Goal: Information Seeking & Learning: Learn about a topic

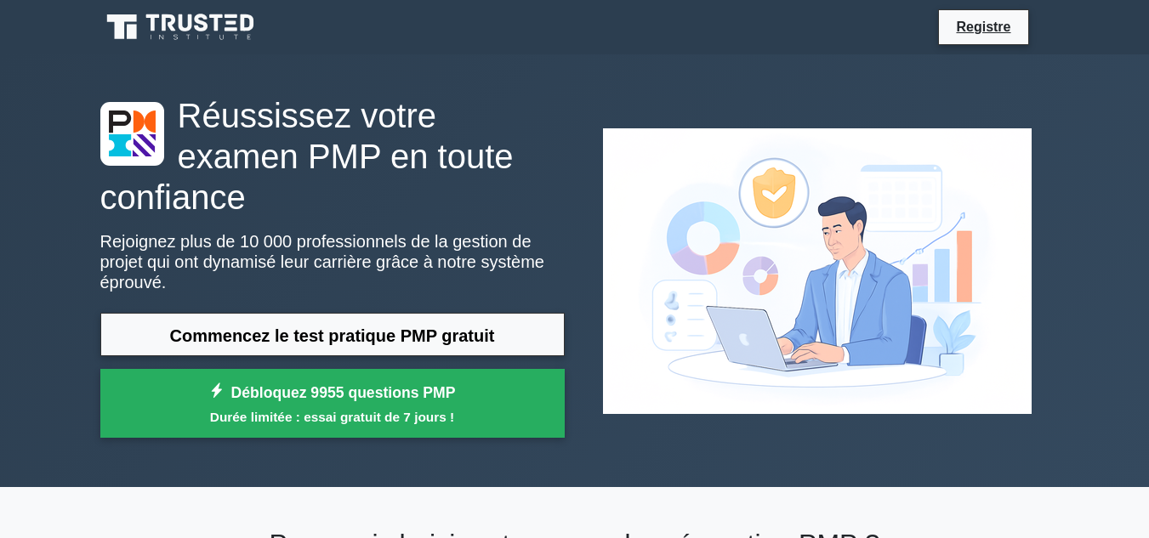
click at [693, 87] on div "Réussissez votre examen PMP en toute confiance Rejoignez plus de 10 000 profess…" at bounding box center [574, 270] width 969 height 433
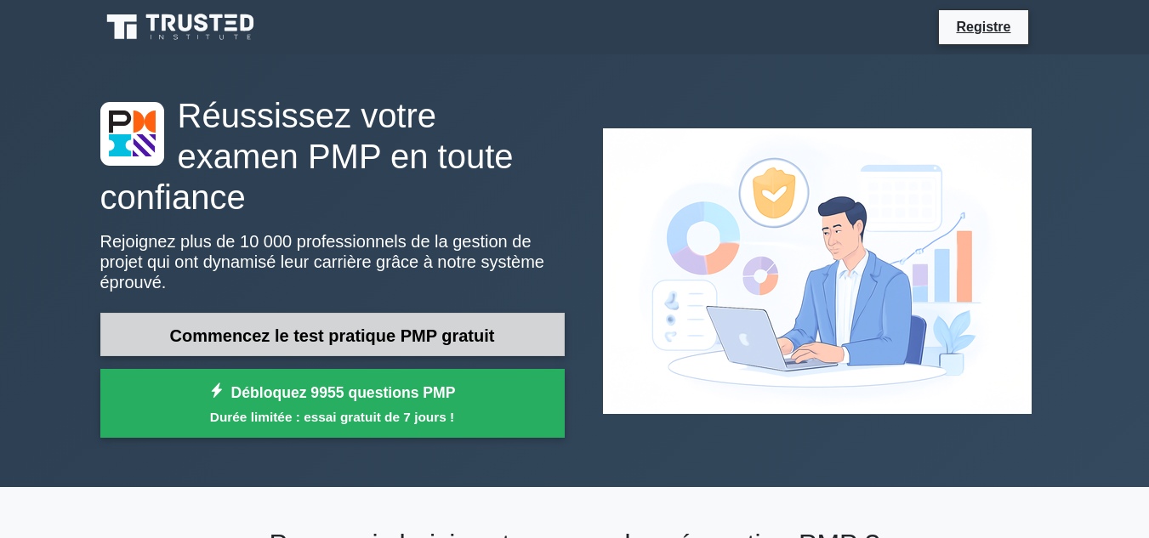
click at [510, 313] on link "Commencez le test pratique PMP gratuit" at bounding box center [332, 334] width 464 height 43
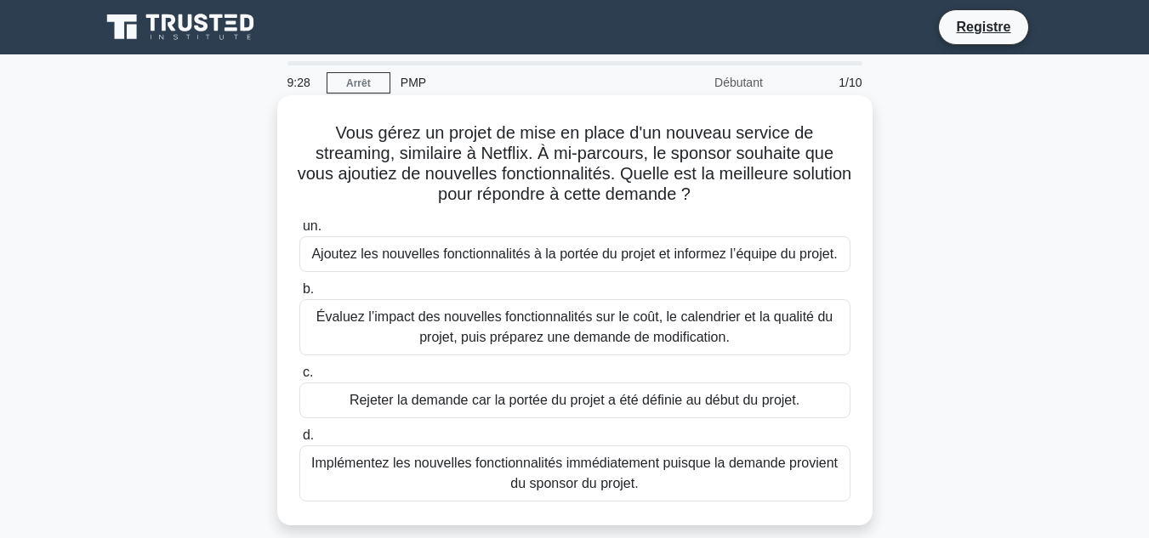
click at [756, 327] on font "Évaluez l’impact des nouvelles fonctionnalités sur le coût, le calendrier et la…" at bounding box center [575, 327] width 536 height 41
click at [299, 295] on input "b. Évaluez l’impact des nouvelles fonctionnalités sur le coût, le calendrier et…" at bounding box center [299, 289] width 0 height 11
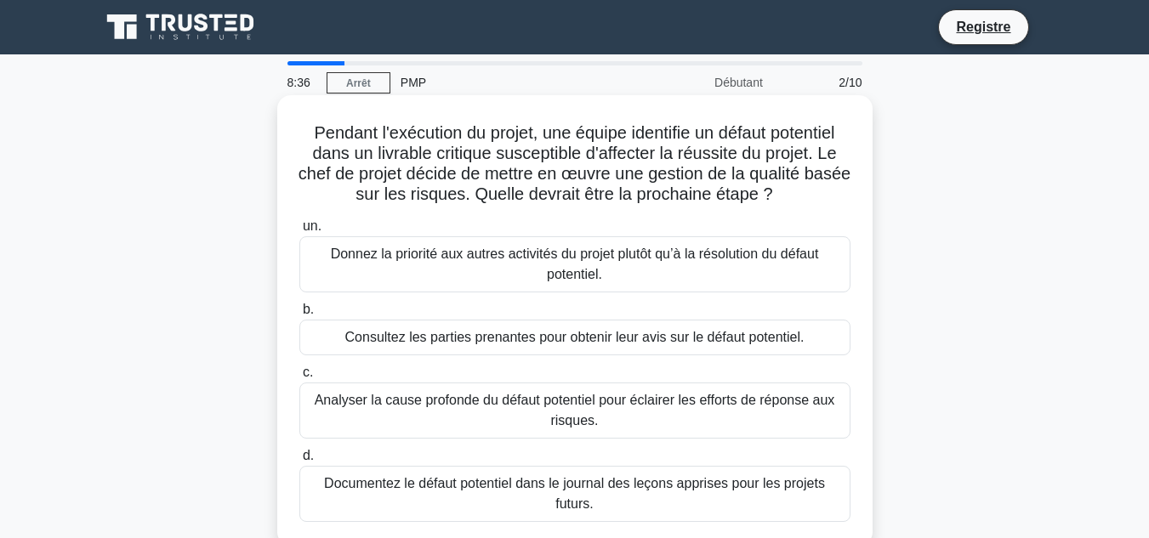
click at [800, 488] on font "Documentez le défaut potentiel dans le journal des leçons apprises pour les pro…" at bounding box center [574, 493] width 501 height 35
click at [299, 462] on input "d. Documentez le défaut potentiel dans le journal des leçons apprises pour les …" at bounding box center [299, 456] width 0 height 11
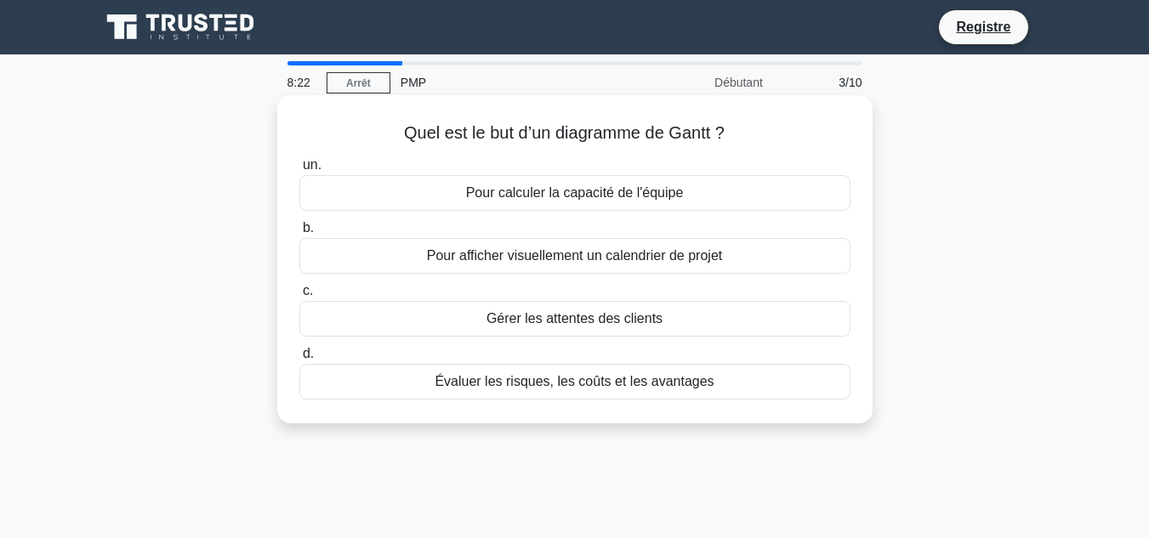
click at [773, 381] on div "Évaluer les risques, les coûts et les avantages" at bounding box center [574, 382] width 551 height 36
click at [299, 360] on input "d. Évaluer les risques, les coûts et les avantages" at bounding box center [299, 354] width 0 height 11
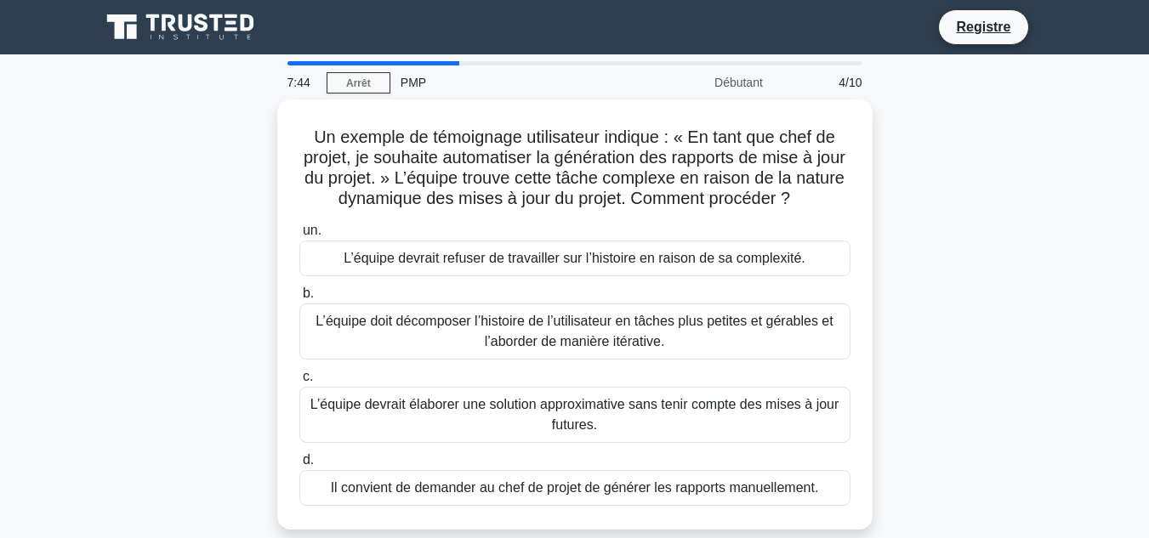
click at [773, 381] on label "c. L’équipe devrait élaborer une solution approximative sans tenir compte des m…" at bounding box center [574, 405] width 551 height 77
click at [299, 381] on input "c. L’équipe devrait élaborer une solution approximative sans tenir compte des m…" at bounding box center [299, 377] width 0 height 11
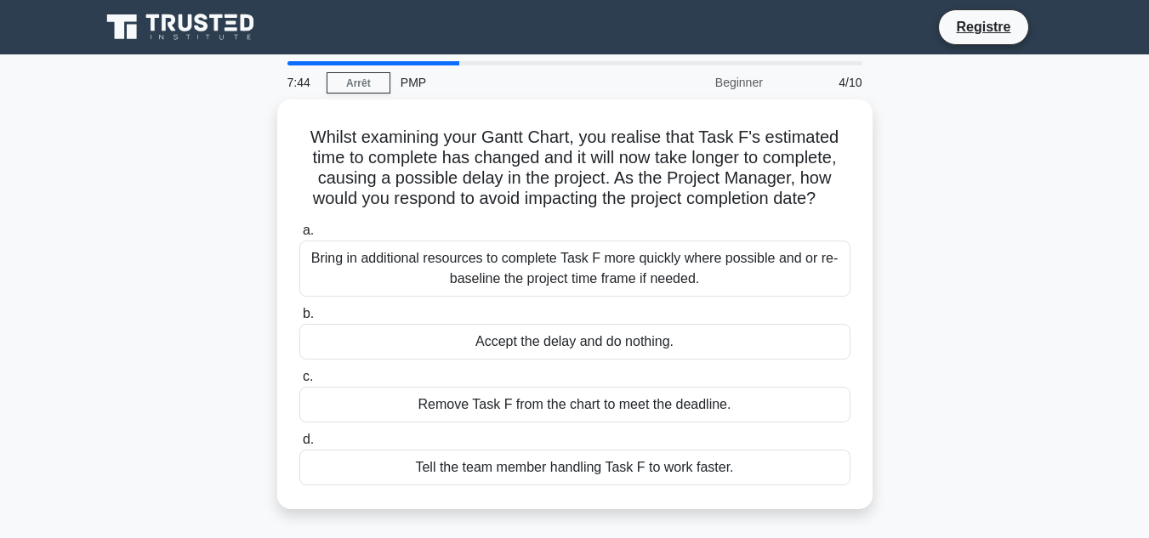
click at [773, 381] on label "c. Remove Task F from the chart to meet the deadline." at bounding box center [574, 395] width 551 height 56
click at [299, 381] on input "c. Remove Task F from the chart to meet the deadline." at bounding box center [299, 377] width 0 height 11
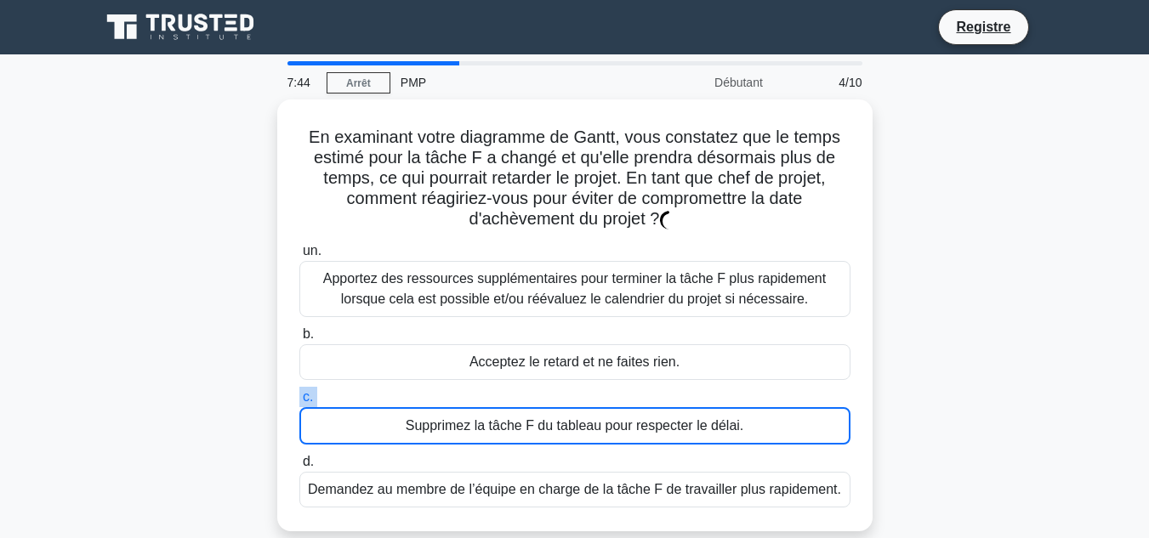
click at [773, 381] on div "un. Apportez des ressources supplémentaires pour terminer la tâche F plus rapid…" at bounding box center [574, 374] width 571 height 274
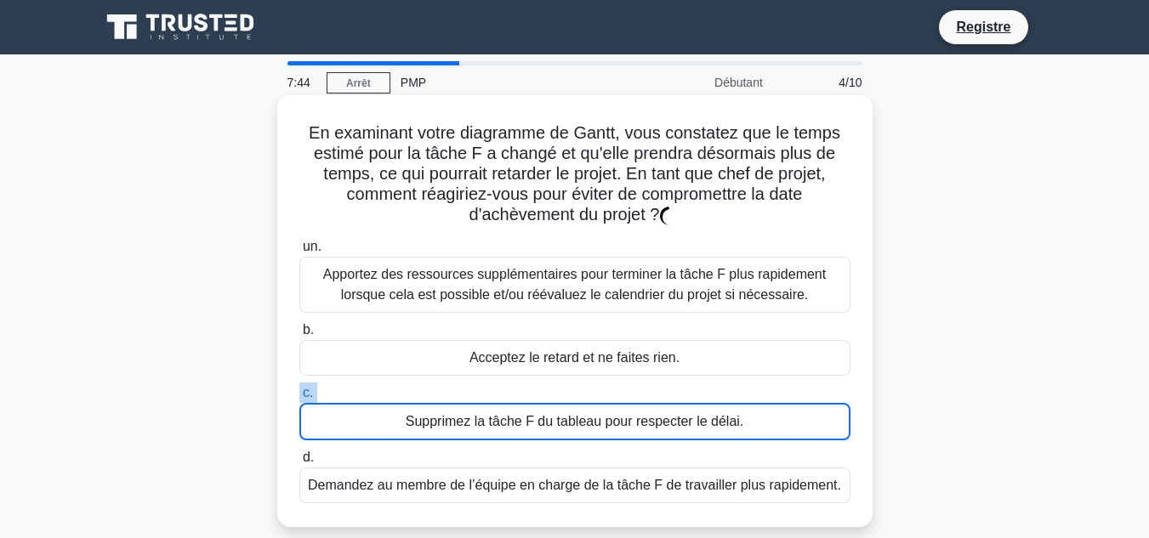
click at [773, 381] on div "un. Apportez des ressources supplémentaires pour terminer la tâche F plus rapid…" at bounding box center [574, 370] width 571 height 274
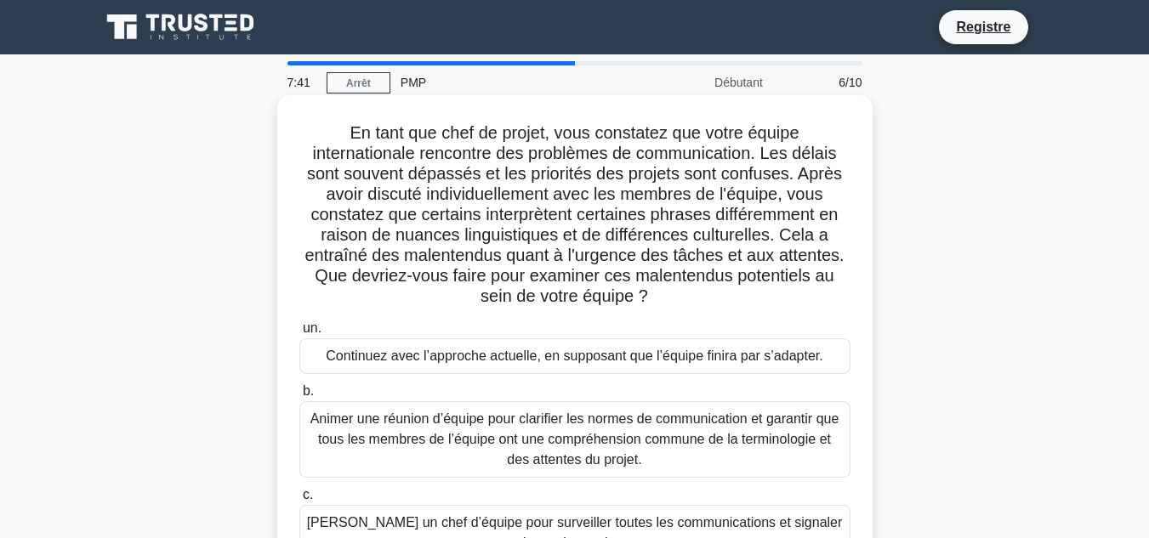
click at [796, 379] on div "un. Continuez avec l’approche actuelle, en supposant que l’équipe finira par s’…" at bounding box center [574, 471] width 571 height 313
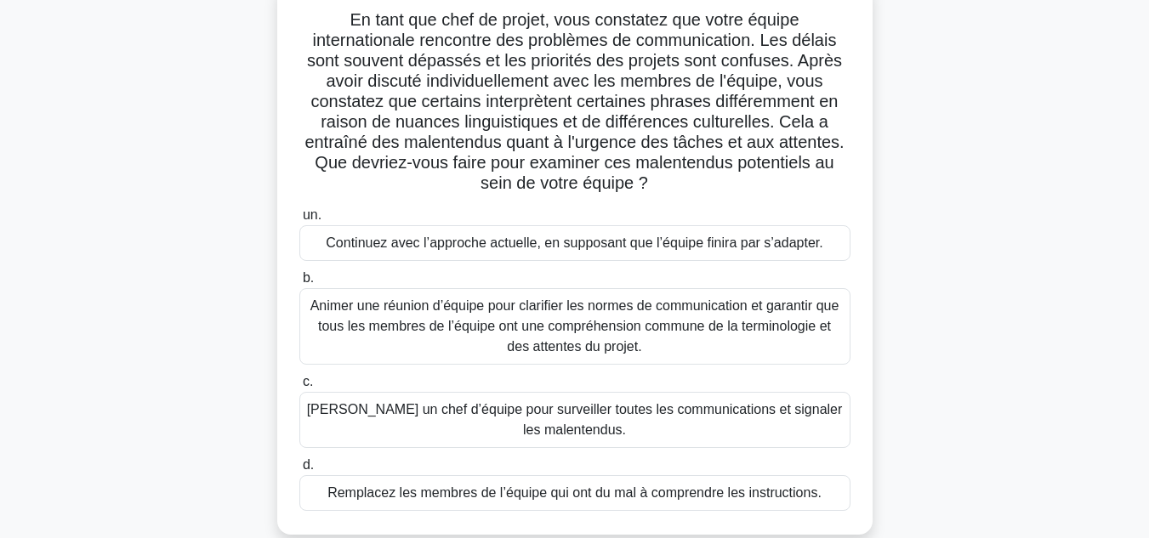
scroll to position [114, 0]
click at [808, 321] on font "Animer une réunion d’équipe pour clarifier les normes de communication et garan…" at bounding box center [574, 325] width 529 height 55
click at [299, 283] on input "b. Animer une réunion d’équipe pour clarifier les normes de communication et ga…" at bounding box center [299, 277] width 0 height 11
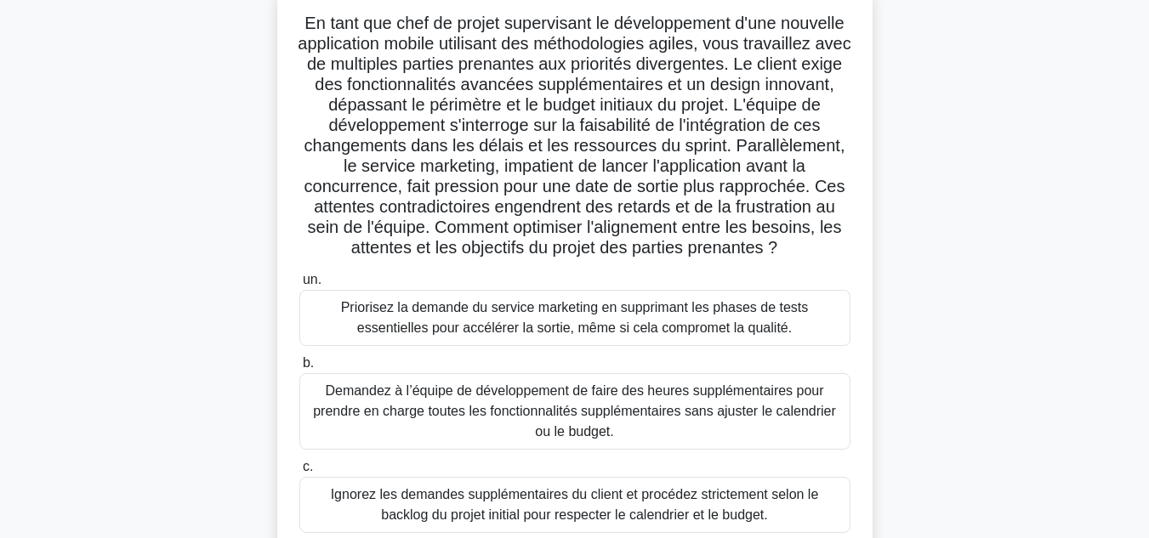
scroll to position [0, 0]
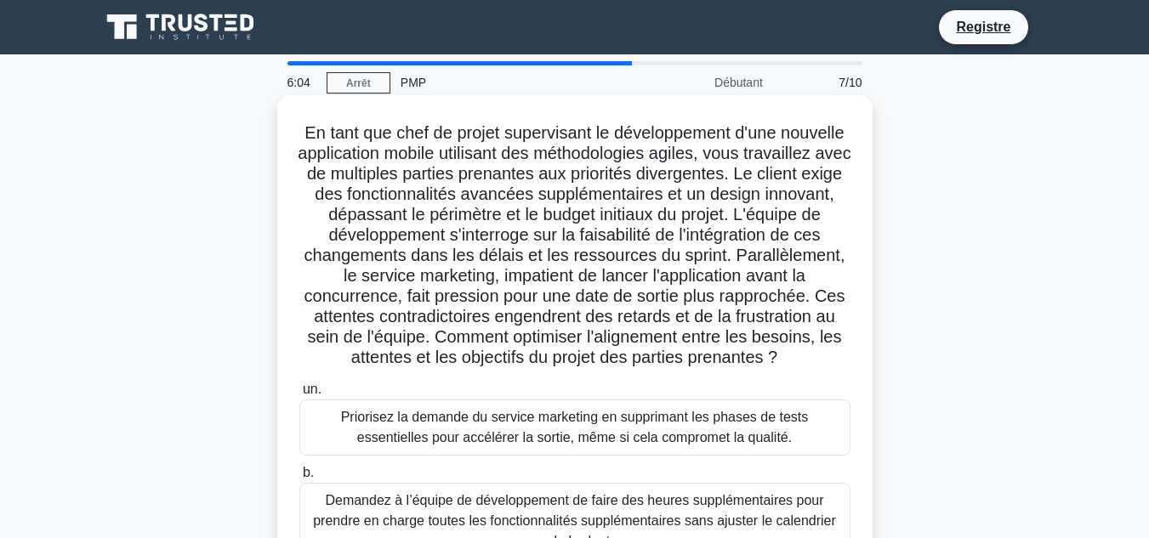
click at [777, 514] on font "Demandez à l’équipe de développement de faire des heures supplémentaires pour p…" at bounding box center [574, 520] width 523 height 55
click at [299, 479] on input "b. Demandez à l’équipe de développement de faire des heures supplémentaires pou…" at bounding box center [299, 473] width 0 height 11
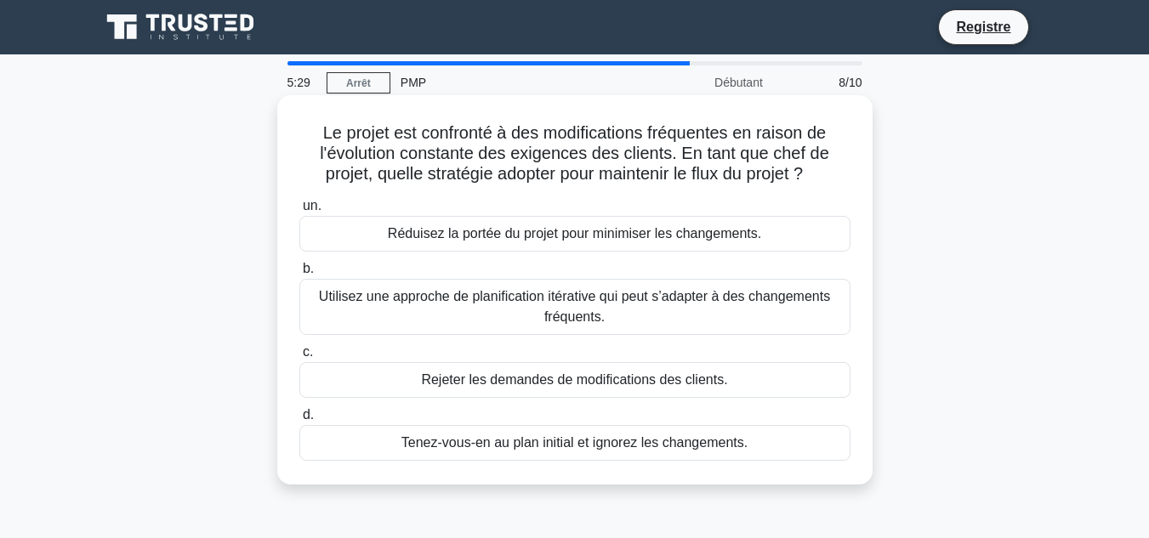
click at [802, 312] on font "Utilisez une approche de planification itérative qui peut s’adapter à des chang…" at bounding box center [575, 307] width 536 height 41
click at [299, 275] on input "b. Utilisez une approche de planification itérative qui peut s’adapter à des ch…" at bounding box center [299, 269] width 0 height 11
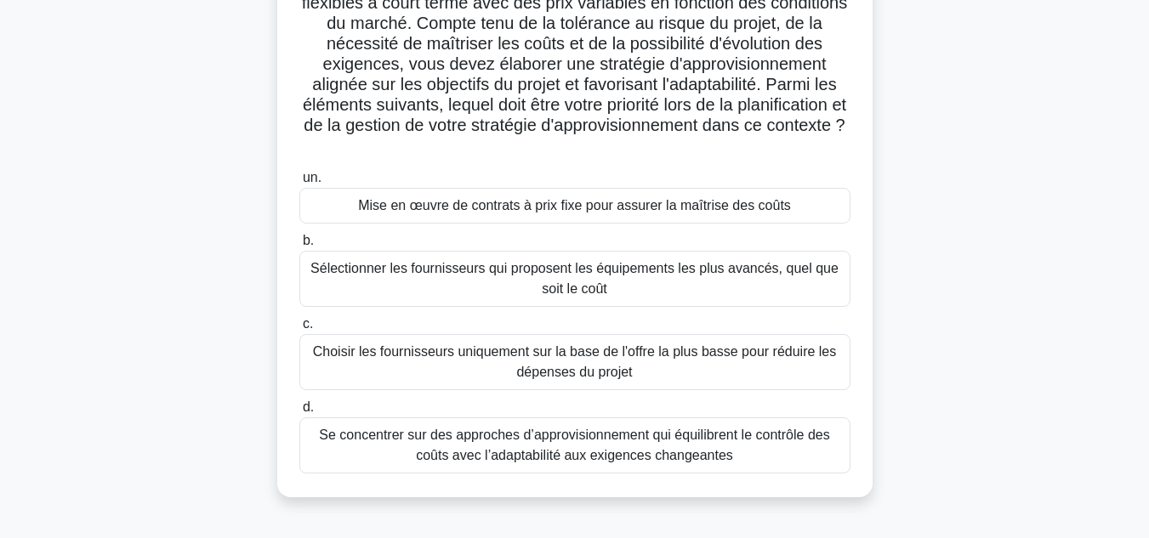
scroll to position [262, 0]
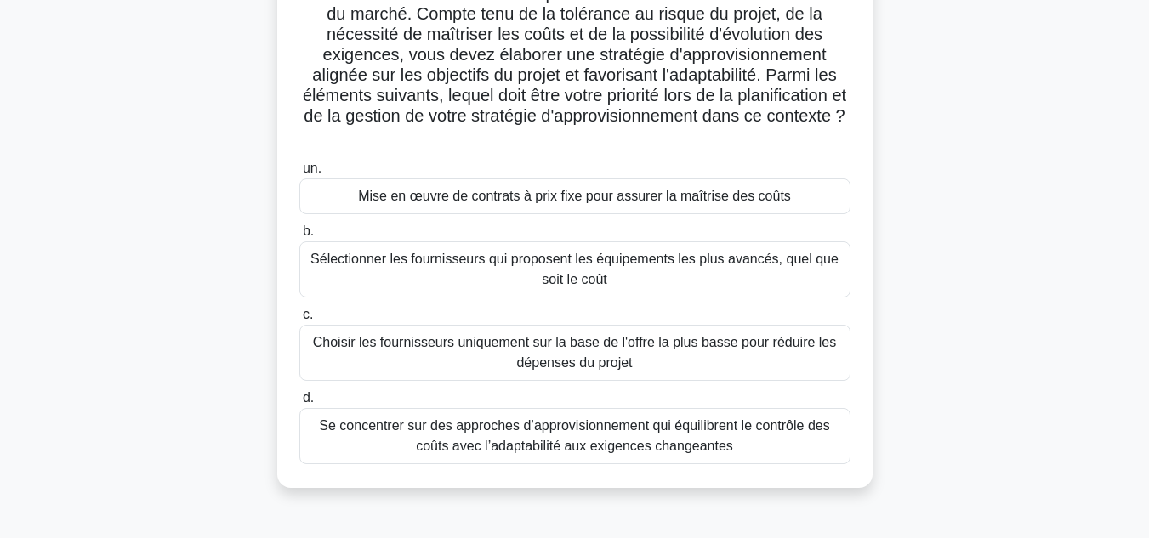
click at [805, 436] on font "Se concentrer sur des approches d’approvisionnement qui équilibrent le contrôle…" at bounding box center [575, 436] width 536 height 41
click at [299, 404] on input "d. Se concentrer sur des approches d’approvisionnement qui équilibrent le contr…" at bounding box center [299, 398] width 0 height 11
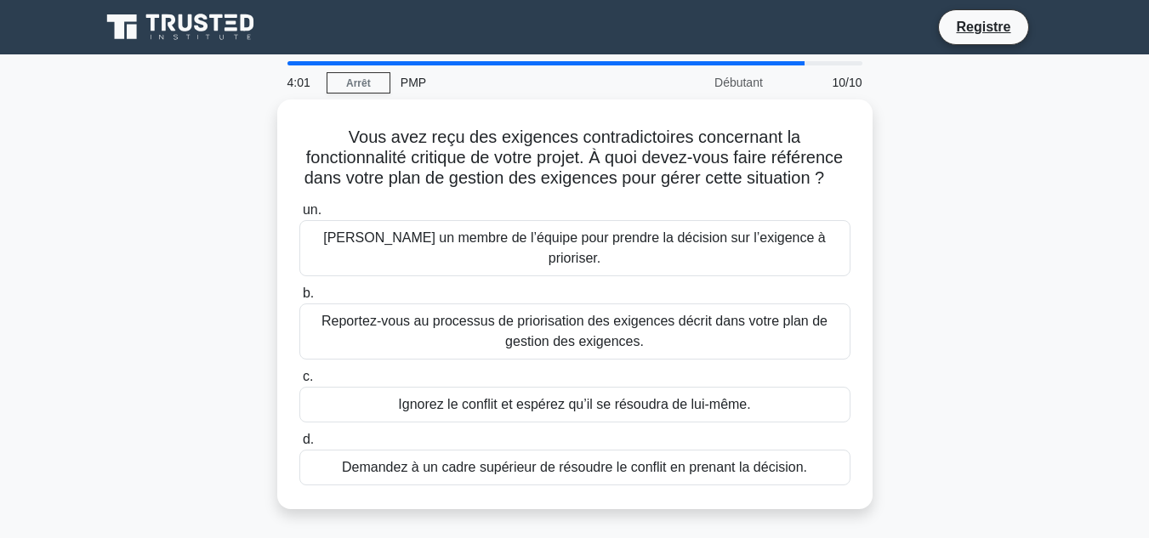
scroll to position [34, 0]
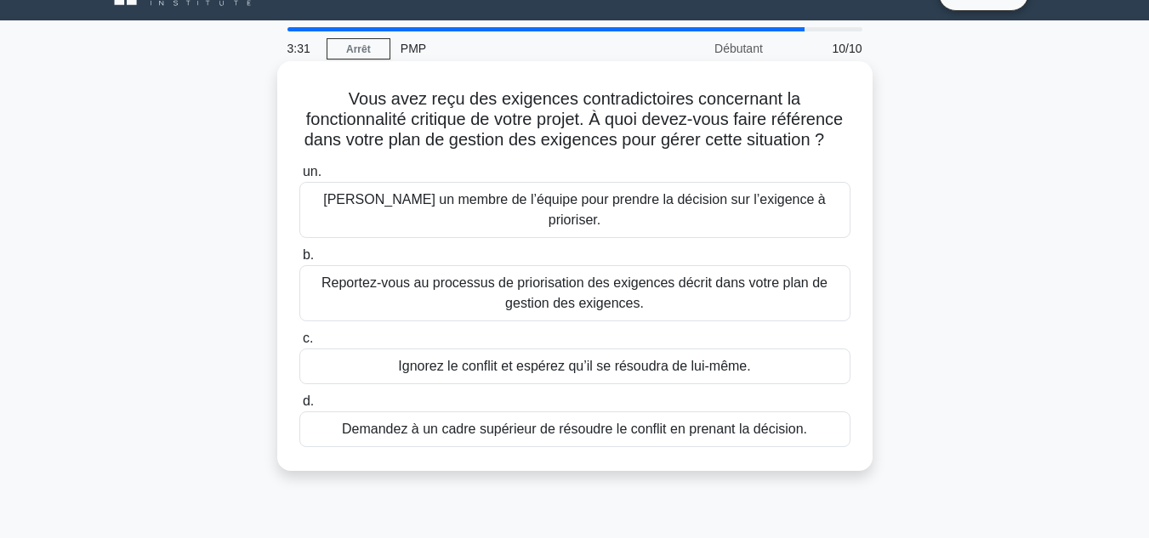
click at [809, 276] on font "Reportez-vous au processus de priorisation des exigences décrit dans votre plan…" at bounding box center [574, 293] width 506 height 35
click at [299, 261] on input "b. Reportez-vous au processus de priorisation des exigences décrit dans votre p…" at bounding box center [299, 255] width 0 height 11
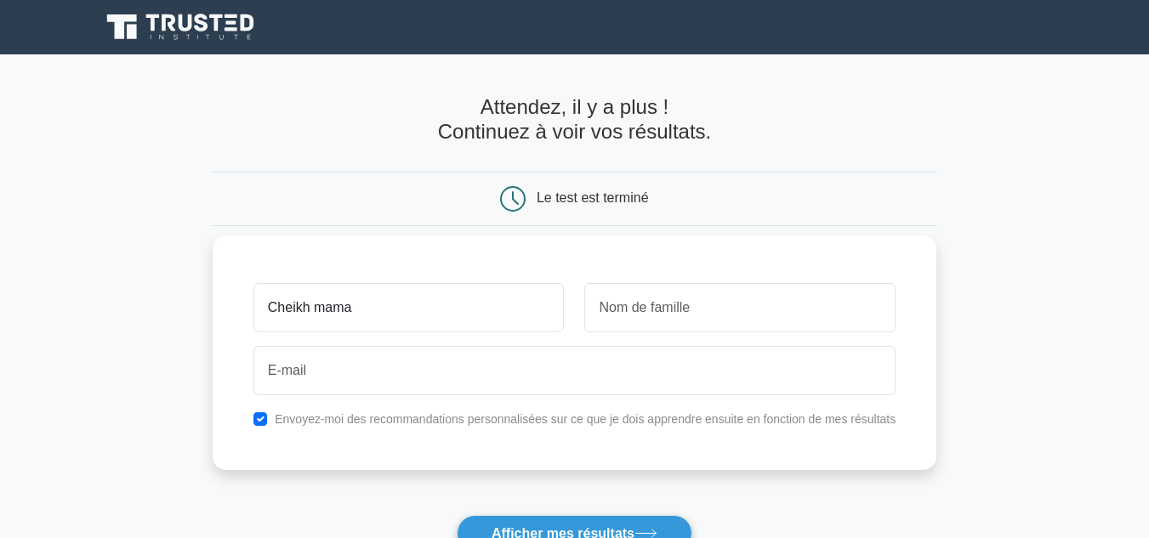
type input "Cheikh mama"
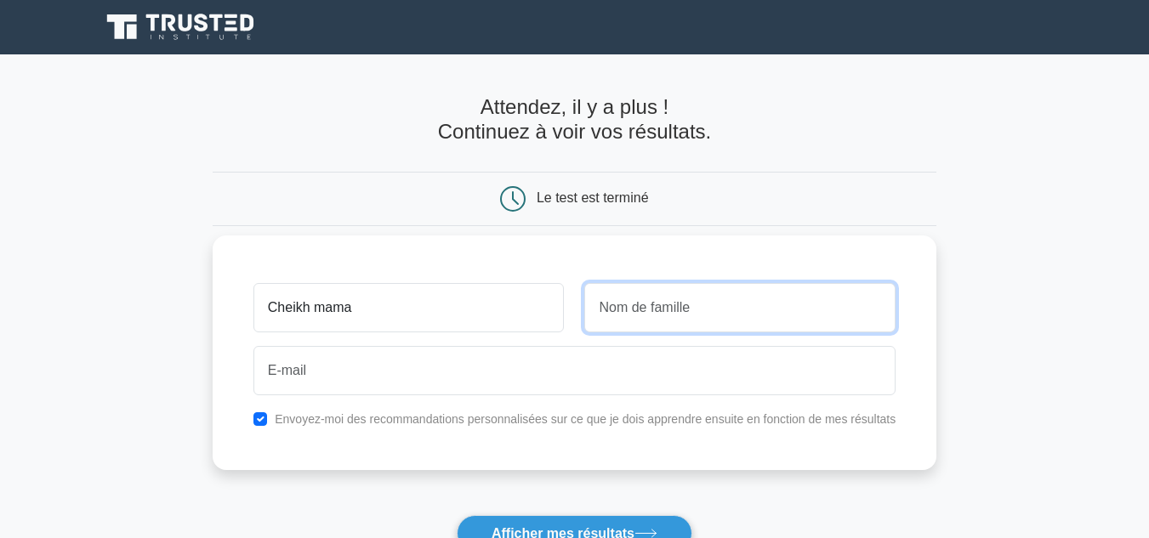
click at [759, 304] on input "text" at bounding box center [739, 307] width 311 height 49
type input "gueye"
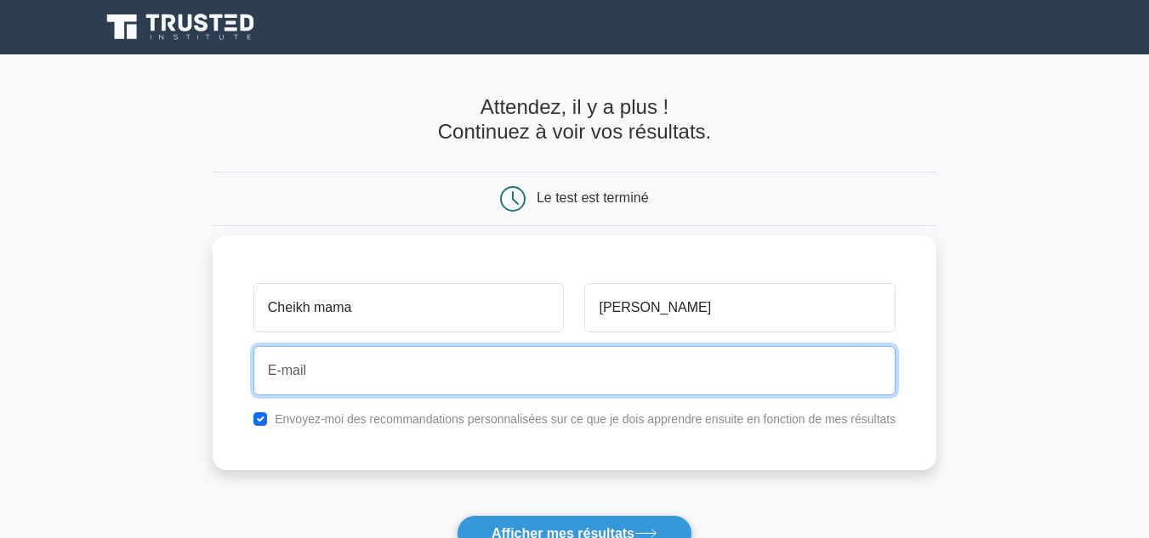
click at [638, 381] on input "email" at bounding box center [574, 370] width 642 height 49
type input "k"
type input "K"
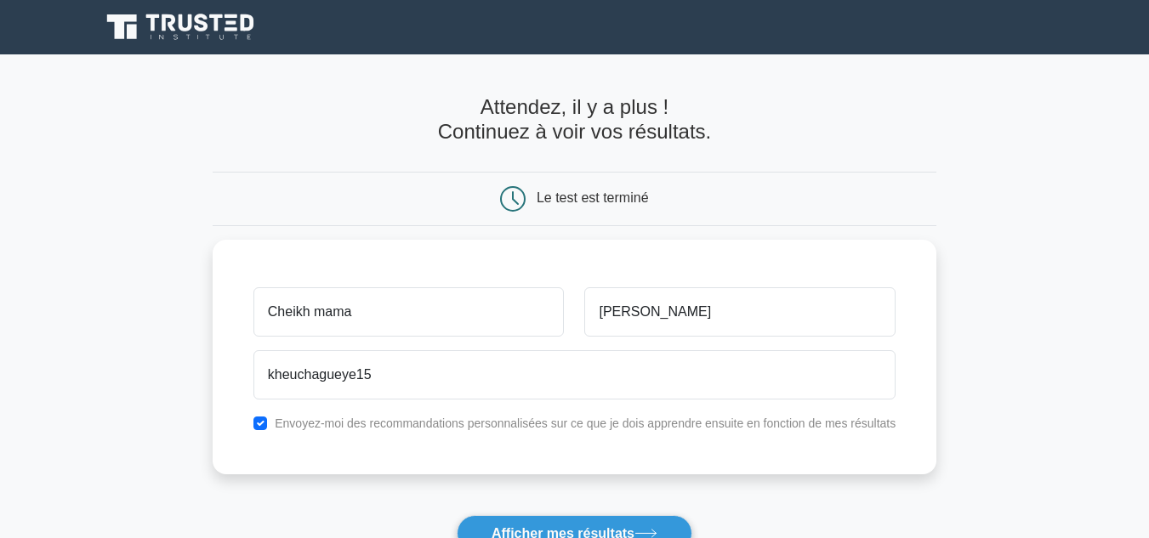
click at [823, 185] on div "Le test est terminé" at bounding box center [575, 199] width 724 height 54
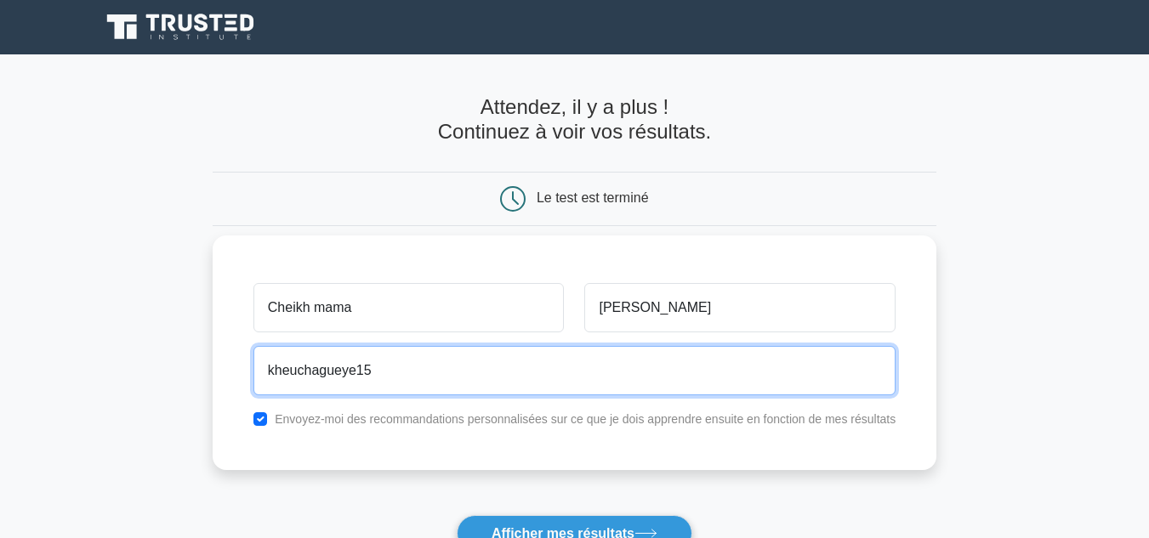
click at [524, 367] on input "kheuchagueye15" at bounding box center [574, 370] width 642 height 49
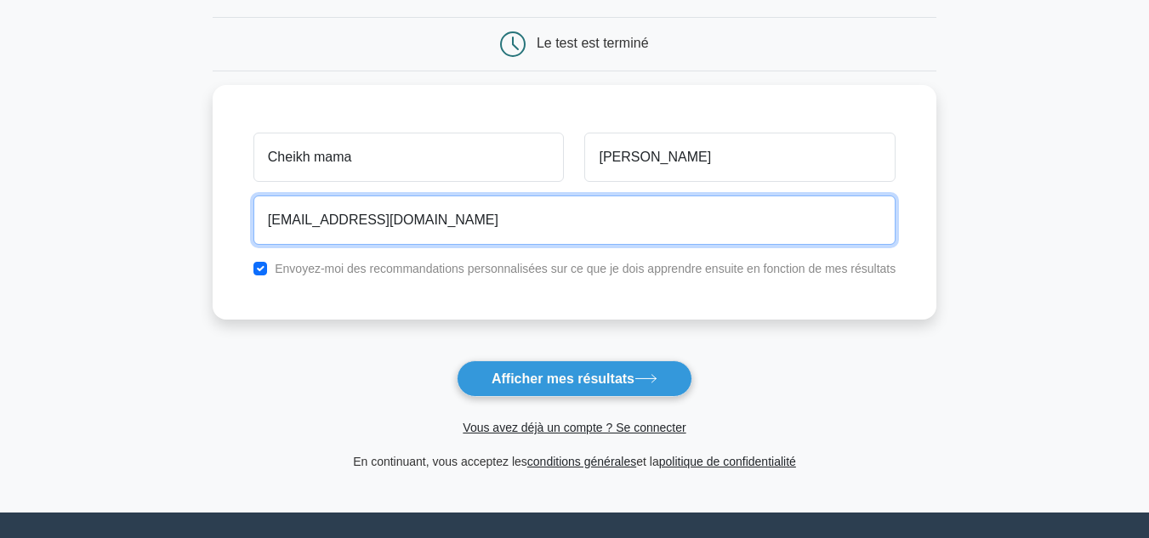
scroll to position [159, 0]
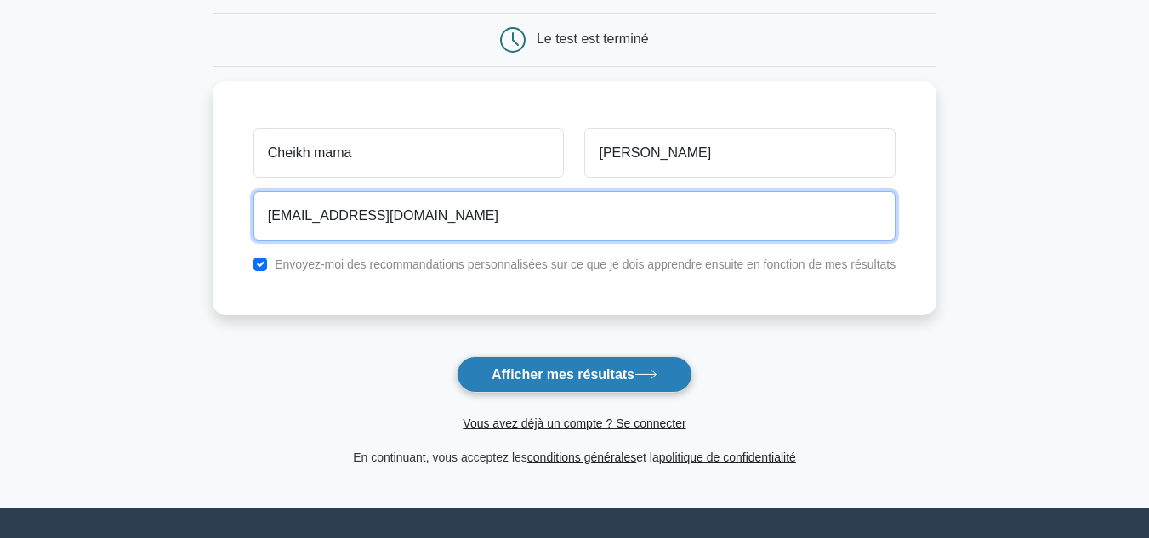
type input "kheuchagueye158@gmail.com"
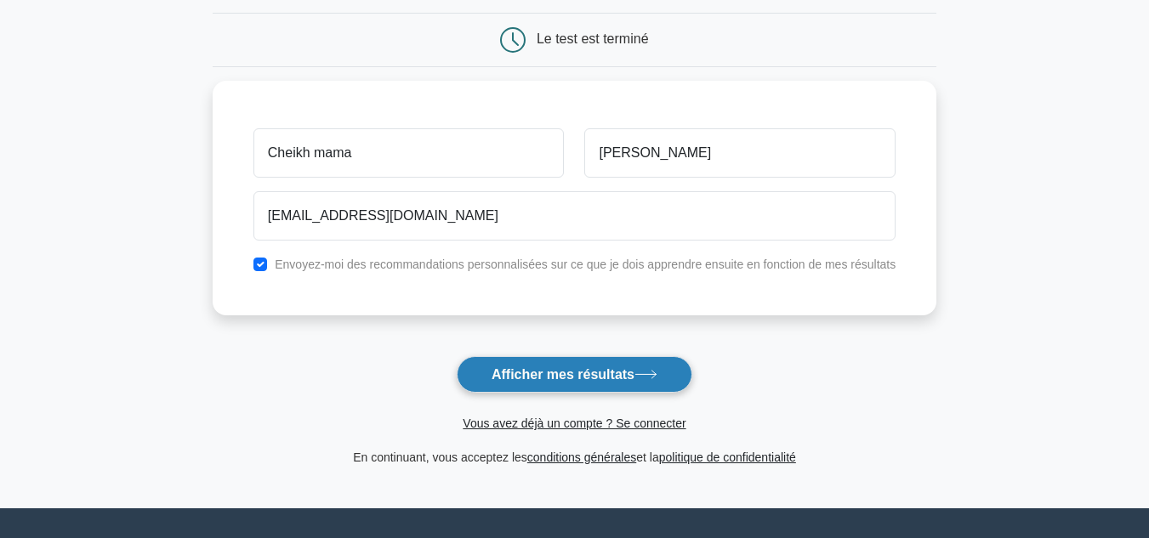
click at [599, 372] on font "Afficher mes résultats" at bounding box center [563, 374] width 143 height 14
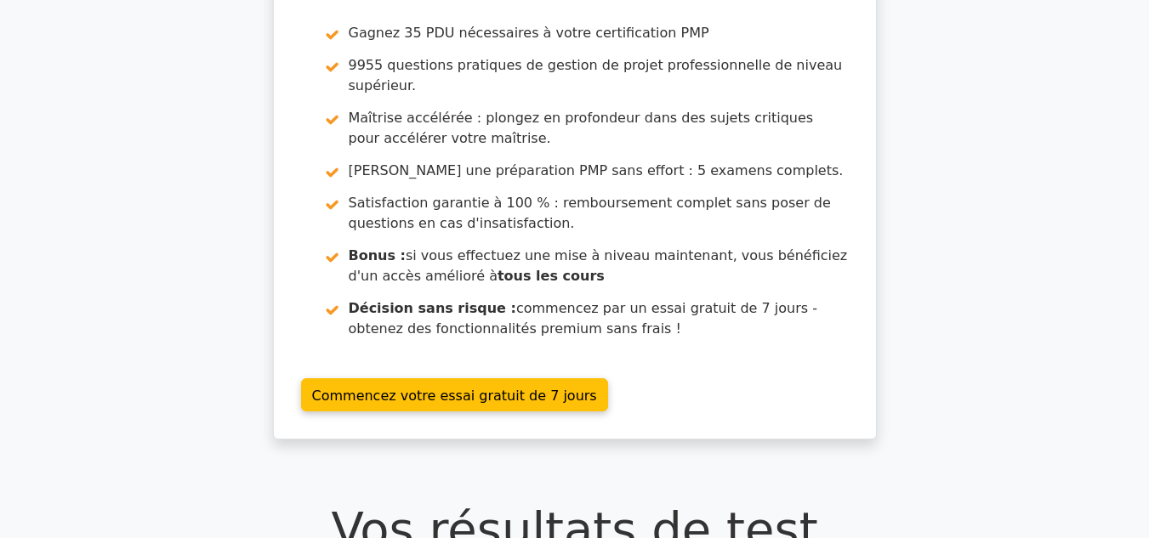
scroll to position [94, 0]
